Goal: Transaction & Acquisition: Purchase product/service

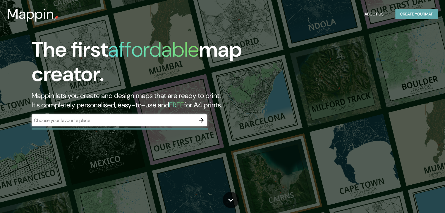
click at [402, 13] on button "Create your map" at bounding box center [416, 14] width 43 height 11
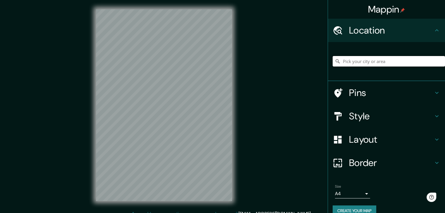
click at [376, 66] on input "Pick your city or area" at bounding box center [388, 61] width 112 height 11
click at [239, 103] on div "© Mapbox © OpenStreetMap Improve this map" at bounding box center [164, 105] width 155 height 211
click at [410, 61] on input "[GEOGRAPHIC_DATA], [GEOGRAPHIC_DATA], [GEOGRAPHIC_DATA]" at bounding box center [388, 61] width 112 height 11
click at [29, 124] on div "Mappin Location [GEOGRAPHIC_DATA], [GEOGRAPHIC_DATA], [GEOGRAPHIC_DATA] Pins St…" at bounding box center [222, 110] width 445 height 220
click at [398, 62] on input "[GEOGRAPHIC_DATA], [GEOGRAPHIC_DATA], [GEOGRAPHIC_DATA]" at bounding box center [388, 61] width 112 height 11
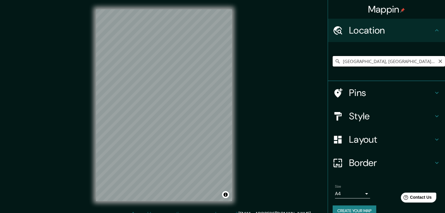
click at [337, 66] on input "[GEOGRAPHIC_DATA], [GEOGRAPHIC_DATA], [GEOGRAPHIC_DATA]" at bounding box center [388, 61] width 112 height 11
click at [357, 61] on input "[GEOGRAPHIC_DATA], [GEOGRAPHIC_DATA], [GEOGRAPHIC_DATA]" at bounding box center [388, 61] width 112 height 11
click at [400, 60] on input "[GEOGRAPHIC_DATA], [GEOGRAPHIC_DATA], [GEOGRAPHIC_DATA]" at bounding box center [388, 61] width 112 height 11
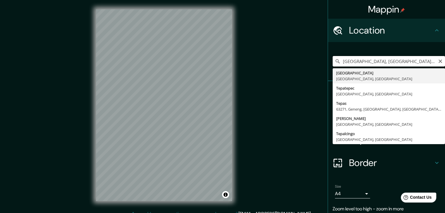
click at [412, 64] on input "[GEOGRAPHIC_DATA], [GEOGRAPHIC_DATA], [GEOGRAPHIC_DATA]" at bounding box center [388, 61] width 112 height 11
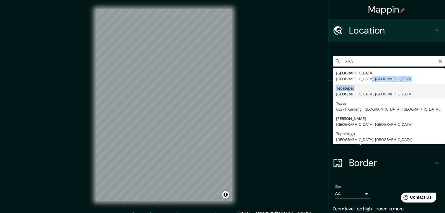
drag, startPoint x: 369, startPoint y: 80, endPoint x: 371, endPoint y: 86, distance: 5.5
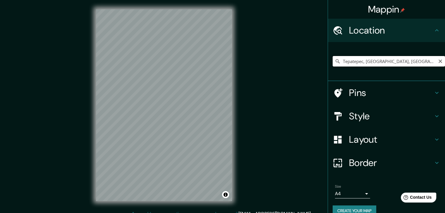
click at [395, 62] on input "Tepatepec, [GEOGRAPHIC_DATA], [GEOGRAPHIC_DATA]" at bounding box center [388, 61] width 112 height 11
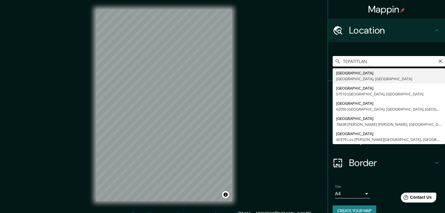
click at [385, 64] on input "TEPATITLAN" at bounding box center [388, 61] width 112 height 11
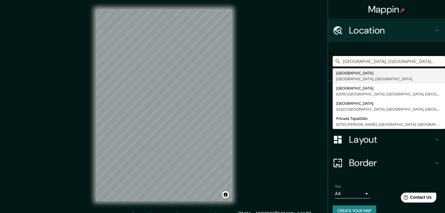
type input "[GEOGRAPHIC_DATA], [GEOGRAPHIC_DATA], [GEOGRAPHIC_DATA]"
